Goal: Information Seeking & Learning: Learn about a topic

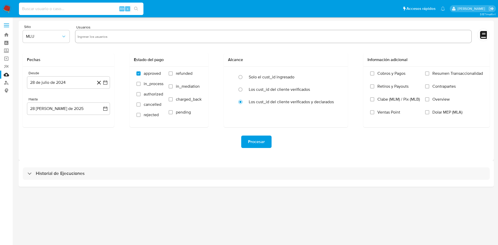
click at [63, 9] on input at bounding box center [81, 8] width 124 height 7
click at [8, 49] on label "Screening" at bounding box center [31, 51] width 62 height 8
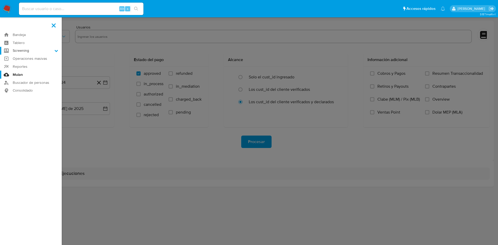
click at [0, 0] on input "Screening" at bounding box center [0, 0] width 0 height 0
click at [28, 71] on link "Herramientas" at bounding box center [31, 71] width 62 height 6
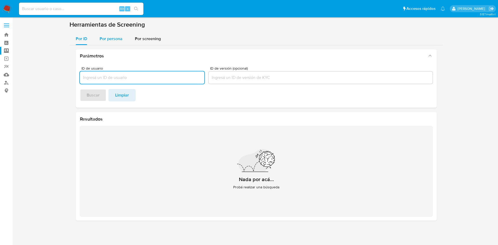
click at [108, 35] on div "Por persona" at bounding box center [111, 39] width 23 height 12
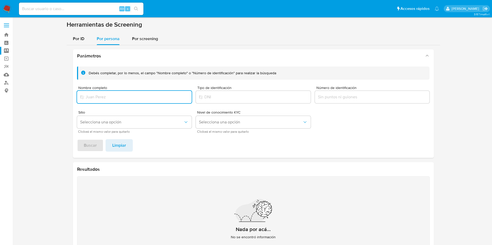
click at [127, 97] on input "Nombre completo" at bounding box center [134, 97] width 115 height 7
type input "ARTURO SANDOVAL RAMIREZ"
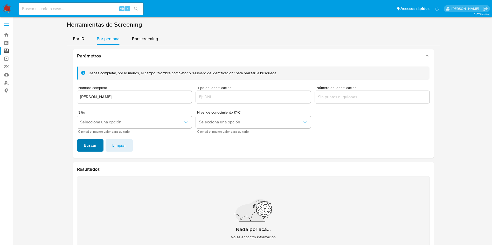
click at [90, 147] on span "Buscar" at bounding box center [90, 145] width 13 height 11
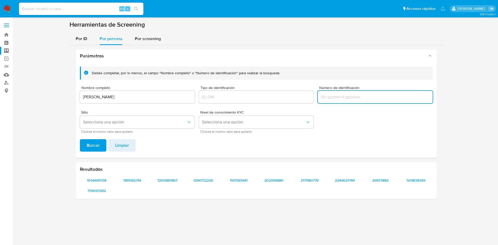
drag, startPoint x: 334, startPoint y: 97, endPoint x: 336, endPoint y: 96, distance: 2.7
click at [334, 96] on input "Número de identificación" at bounding box center [375, 97] width 115 height 7
paste input "SARA801222GR4"
click at [84, 148] on button "Buscar" at bounding box center [93, 145] width 26 height 12
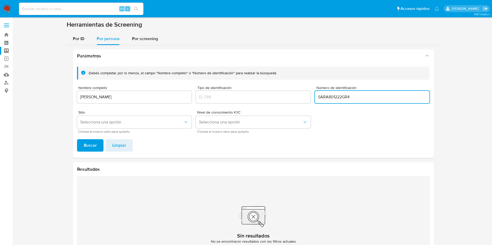
click at [373, 98] on input "SARA801222GR4" at bounding box center [372, 97] width 115 height 7
type input "SARA801222"
click at [93, 148] on span "Buscar" at bounding box center [90, 145] width 13 height 11
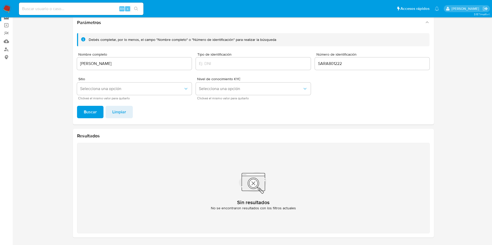
drag, startPoint x: 353, startPoint y: 63, endPoint x: 375, endPoint y: 43, distance: 29.9
click at [236, 31] on div "Debés completar, por lo menos, el campo "Nombre completo" o "Número de identifi…" at bounding box center [253, 77] width 361 height 96
click at [82, 109] on button "Buscar" at bounding box center [90, 112] width 26 height 12
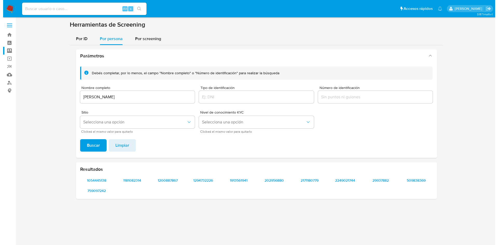
scroll to position [0, 0]
click at [89, 180] on span "1054445138" at bounding box center [96, 180] width 26 height 7
click at [131, 179] on span "1181082314" at bounding box center [132, 180] width 26 height 7
click at [162, 181] on span "1200887867" at bounding box center [168, 180] width 26 height 7
click at [205, 180] on span "1294732226" at bounding box center [203, 180] width 26 height 7
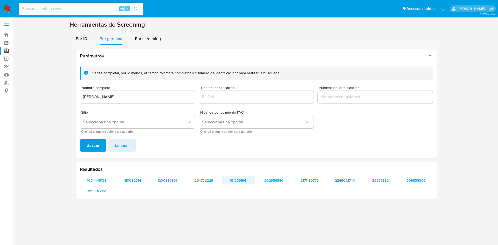
click at [244, 180] on span "1913561941" at bounding box center [238, 180] width 26 height 7
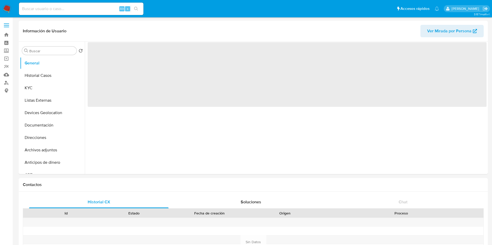
select select "10"
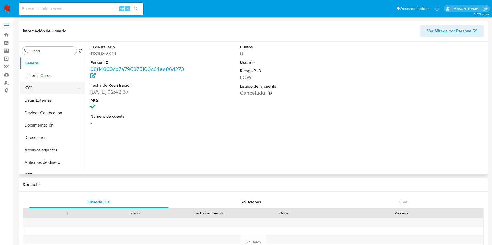
drag, startPoint x: 38, startPoint y: 88, endPoint x: 26, endPoint y: 92, distance: 12.6
click at [38, 88] on button "KYC" at bounding box center [50, 88] width 61 height 12
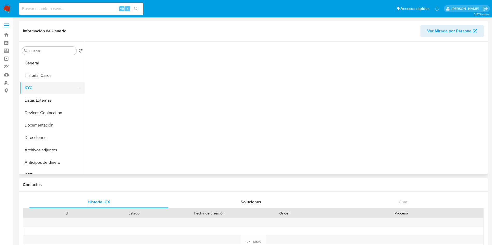
select select "10"
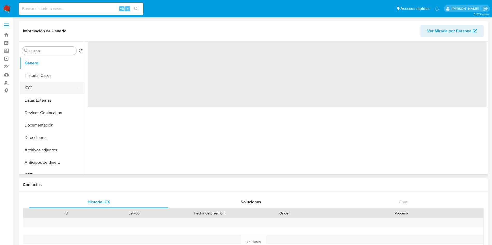
click at [38, 87] on button "KYC" at bounding box center [50, 88] width 61 height 12
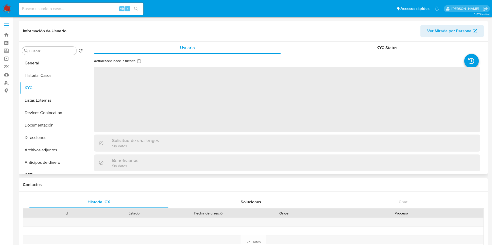
select select "10"
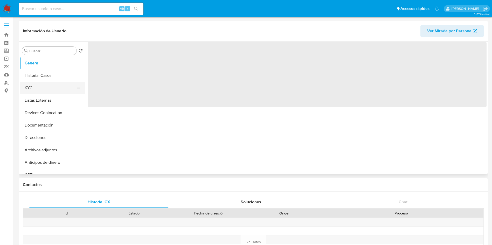
click at [45, 85] on button "KYC" at bounding box center [50, 88] width 61 height 12
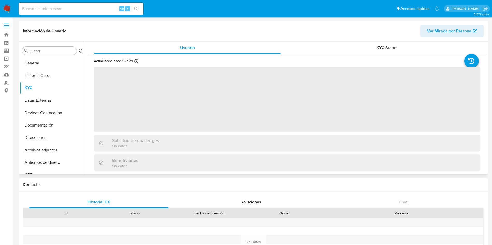
select select "10"
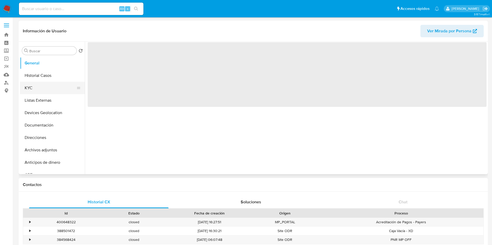
click at [47, 92] on button "KYC" at bounding box center [50, 88] width 61 height 12
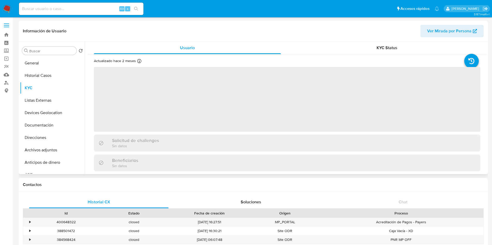
select select "10"
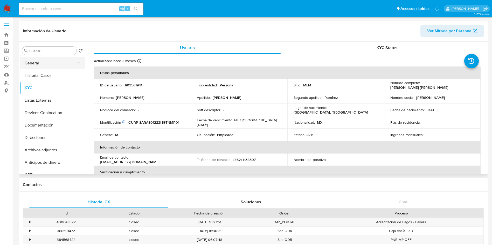
click at [31, 66] on button "General" at bounding box center [50, 63] width 61 height 12
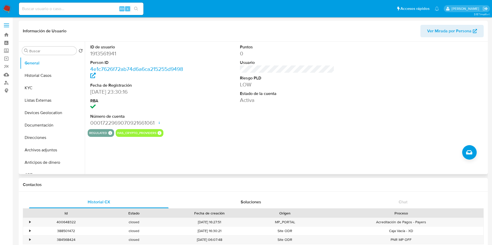
click at [265, 151] on div "ID de usuario 1913561941 Person ID 4e1c7626f72ab74d6a6ca215255d9498 Fecha de Re…" at bounding box center [286, 108] width 402 height 133
click at [113, 55] on dd "1913561941" at bounding box center [137, 53] width 95 height 7
copy dd "1913561941"
click at [43, 77] on button "Historial Casos" at bounding box center [50, 75] width 61 height 12
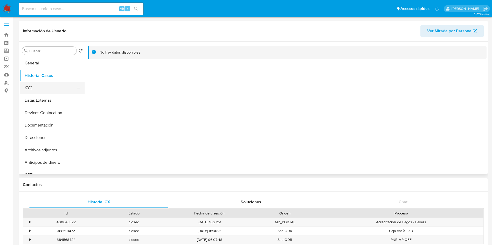
click at [40, 86] on button "KYC" at bounding box center [50, 88] width 61 height 12
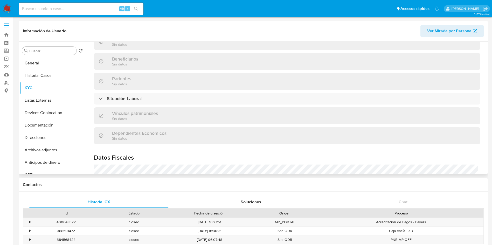
scroll to position [233, 0]
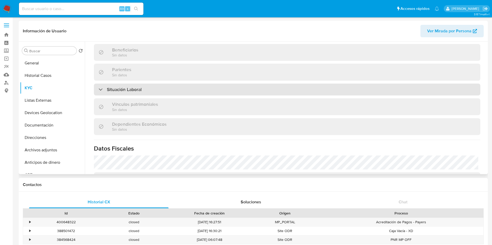
click at [140, 89] on h3 "Situación Laboral" at bounding box center [124, 90] width 35 height 6
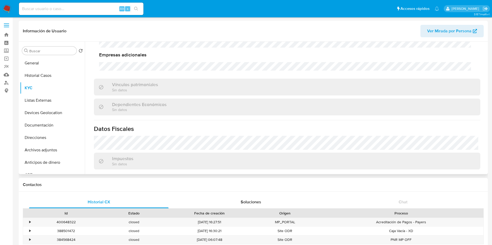
scroll to position [389, 0]
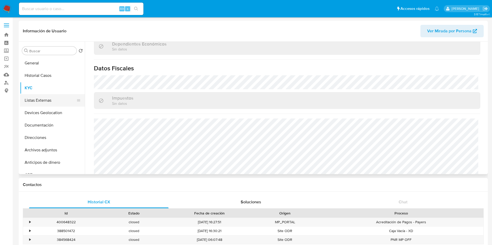
click at [45, 102] on button "Listas Externas" at bounding box center [50, 100] width 61 height 12
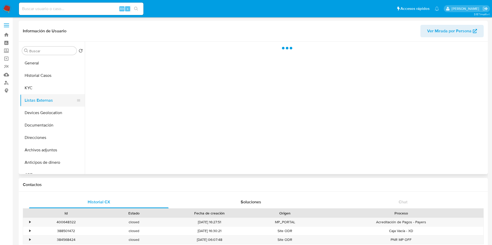
scroll to position [0, 0]
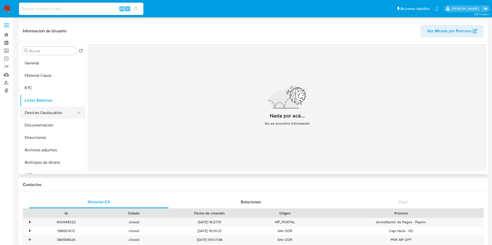
click at [61, 114] on button "Devices Geolocation" at bounding box center [50, 113] width 61 height 12
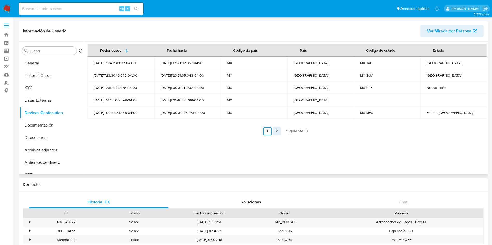
click at [273, 135] on link "2" at bounding box center [276, 131] width 8 height 8
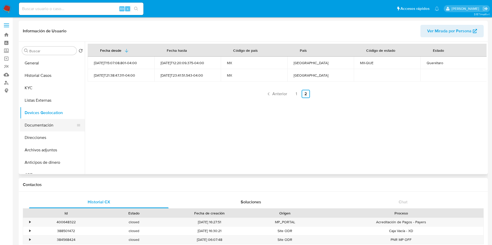
click at [47, 124] on button "Documentación" at bounding box center [50, 125] width 61 height 12
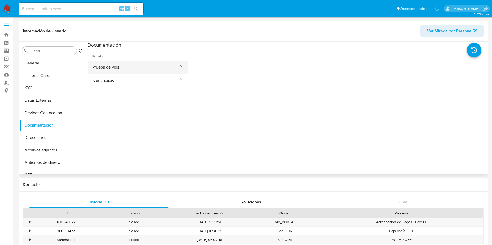
click at [138, 63] on button "Prueba de vida" at bounding box center [134, 67] width 92 height 13
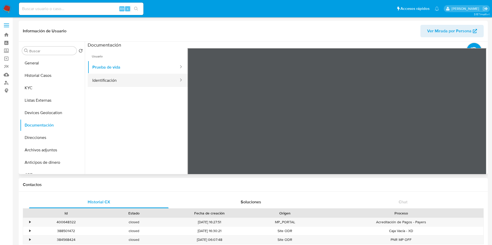
click at [123, 81] on button "Identificación" at bounding box center [134, 80] width 92 height 13
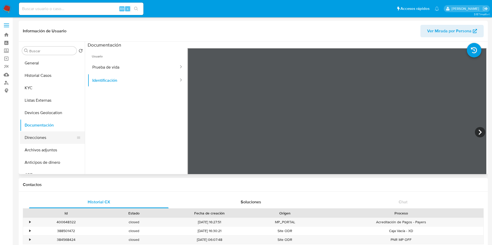
click at [49, 137] on button "Direcciones" at bounding box center [50, 138] width 61 height 12
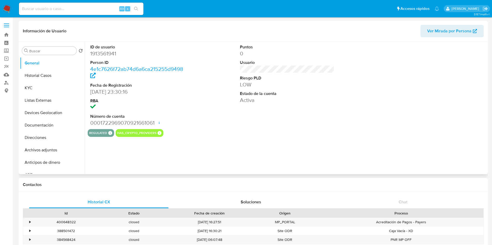
select select "10"
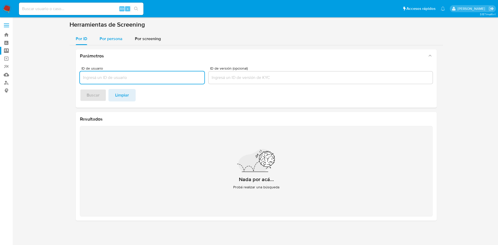
click at [116, 37] on span "Por persona" at bounding box center [111, 39] width 23 height 6
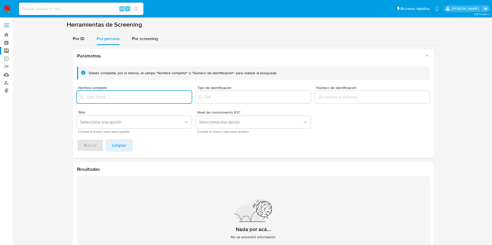
click at [126, 96] on input "Nombre completo" at bounding box center [134, 97] width 115 height 7
type input "TECNO GOSSIMAR"
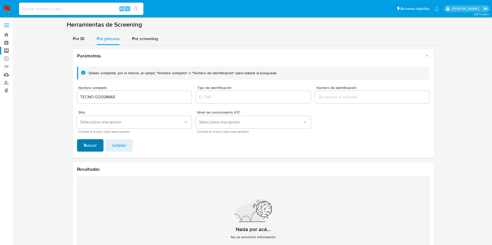
click at [87, 145] on span "Buscar" at bounding box center [90, 145] width 13 height 11
